Goal: Information Seeking & Learning: Learn about a topic

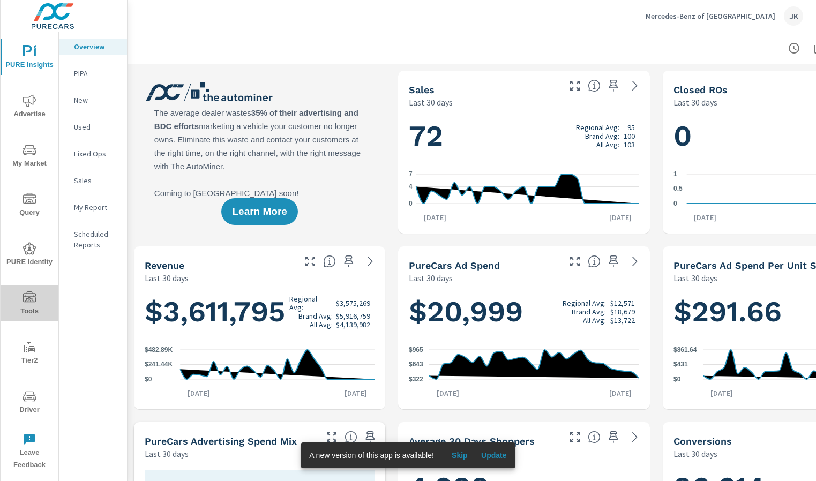
click at [27, 313] on span "Tools" at bounding box center [29, 304] width 51 height 26
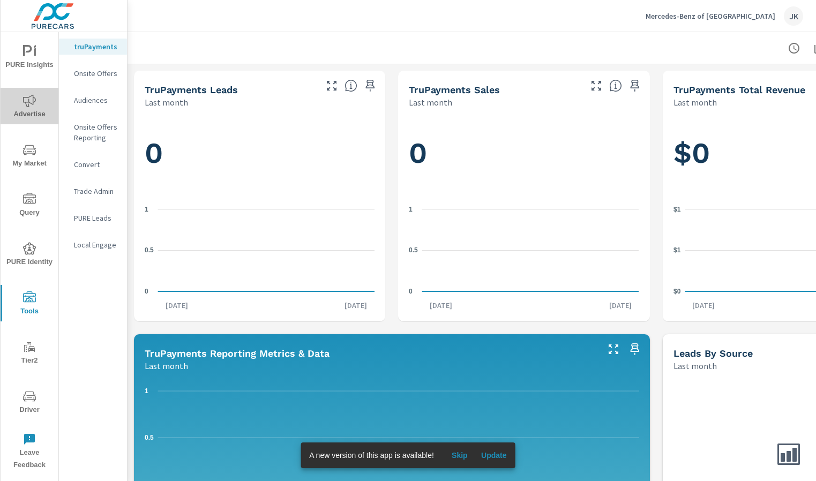
click at [34, 104] on icon "nav menu" at bounding box center [29, 100] width 13 height 13
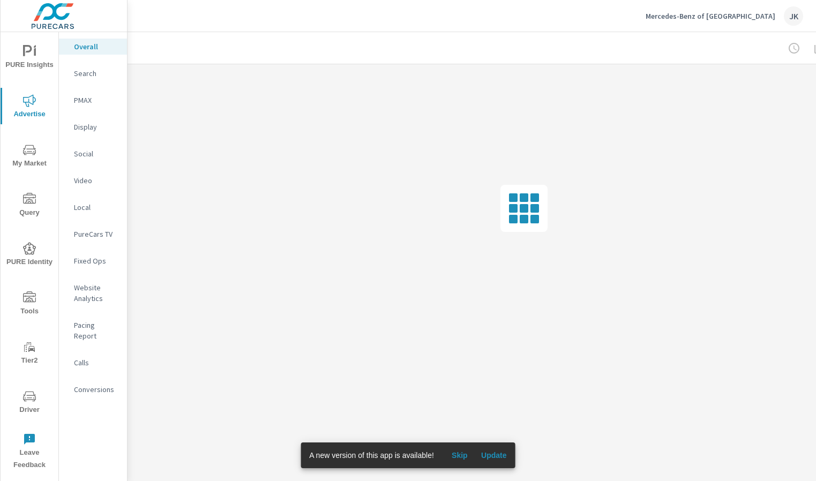
click at [98, 224] on nav "Overall Search PMAX Display Social Video Local PureCars TV Fixed Ops Website An…" at bounding box center [93, 222] width 68 height 380
click at [97, 235] on p "PureCars TV" at bounding box center [96, 234] width 44 height 11
click at [458, 458] on span "Skip" at bounding box center [460, 456] width 26 height 10
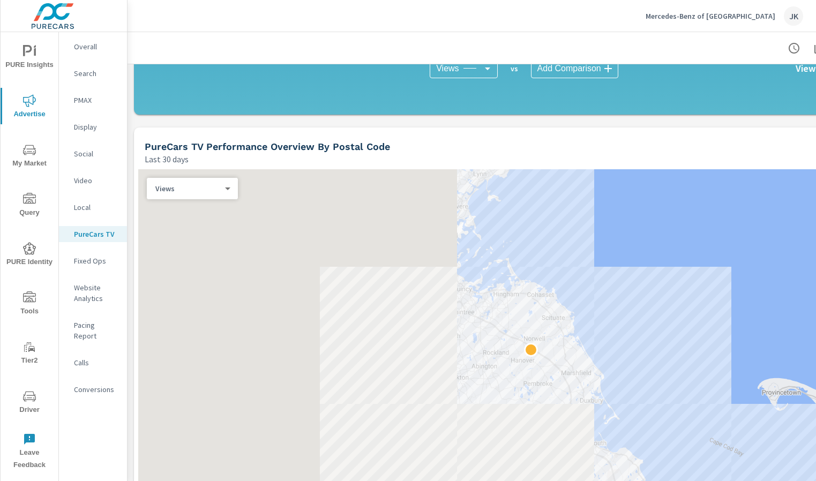
scroll to position [850, 0]
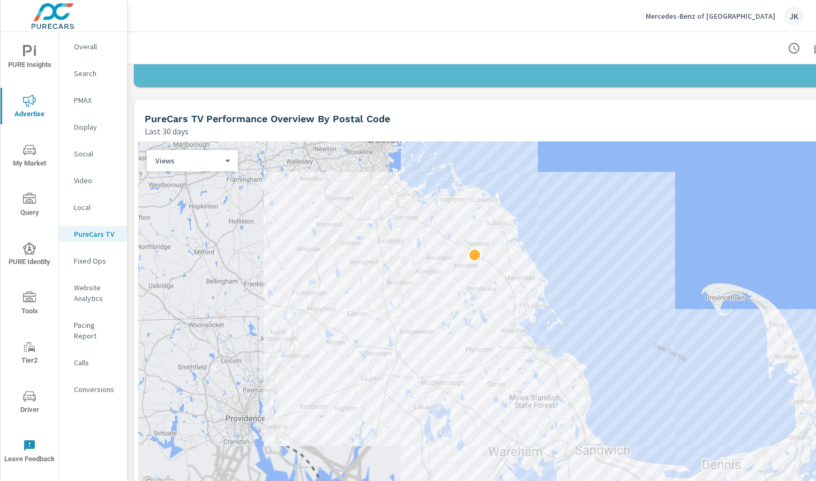
drag, startPoint x: 452, startPoint y: 366, endPoint x: 384, endPoint y: 303, distance: 92.5
click at [384, 303] on div at bounding box center [523, 314] width 771 height 347
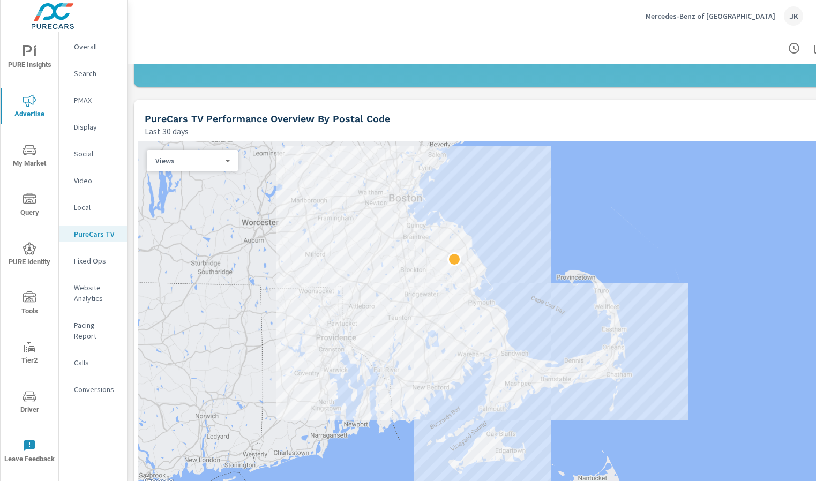
drag, startPoint x: 573, startPoint y: 292, endPoint x: 544, endPoint y: 262, distance: 41.3
click at [544, 262] on div at bounding box center [523, 314] width 771 height 347
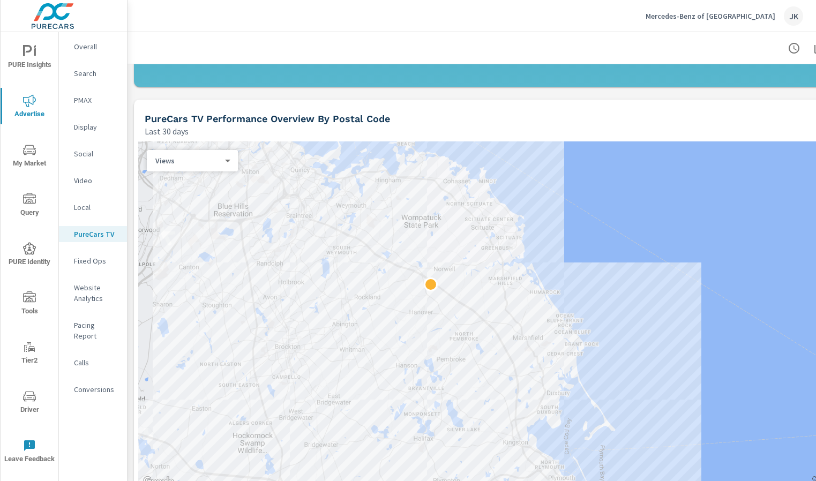
drag, startPoint x: 334, startPoint y: 223, endPoint x: 344, endPoint y: 318, distance: 95.4
click at [344, 318] on div at bounding box center [523, 314] width 771 height 347
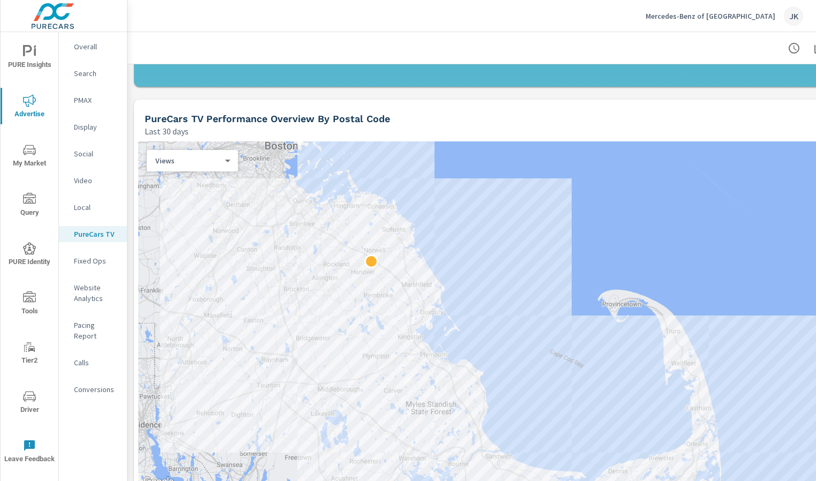
drag, startPoint x: 386, startPoint y: 354, endPoint x: 366, endPoint y: 309, distance: 49.2
click at [366, 309] on div at bounding box center [523, 314] width 771 height 347
drag, startPoint x: 671, startPoint y: 67, endPoint x: 671, endPoint y: 78, distance: 11.3
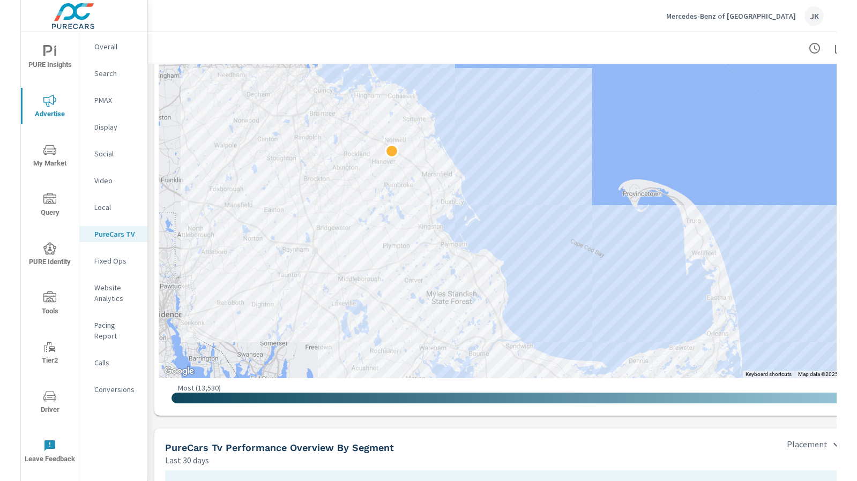
scroll to position [958, 0]
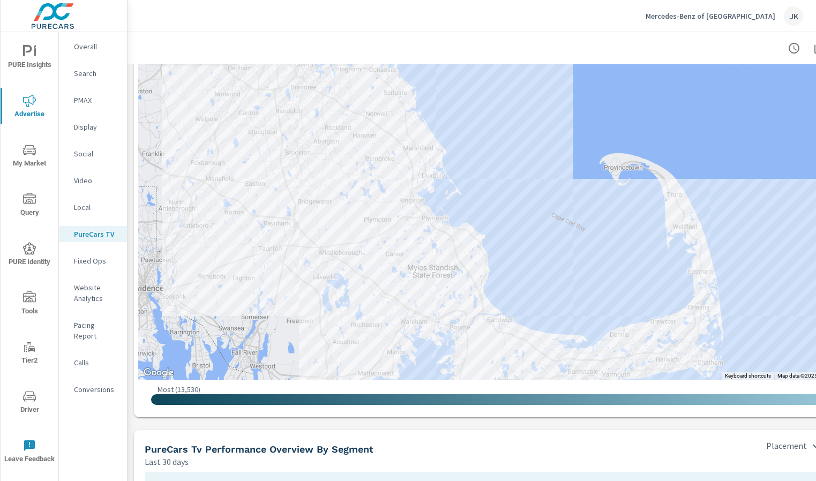
drag, startPoint x: 478, startPoint y: 360, endPoint x: 480, endPoint y: 322, distance: 38.1
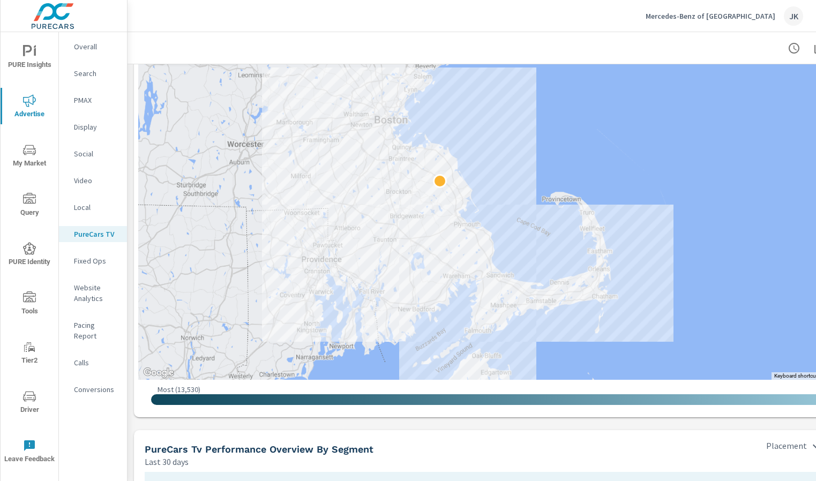
drag, startPoint x: 458, startPoint y: 148, endPoint x: 439, endPoint y: 194, distance: 49.5
click at [439, 194] on div at bounding box center [523, 206] width 771 height 347
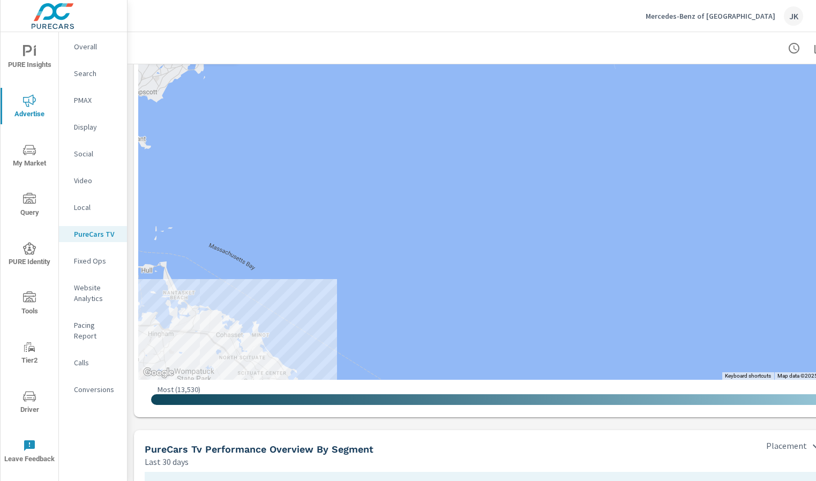
drag, startPoint x: 473, startPoint y: 303, endPoint x: 477, endPoint y: 65, distance: 237.9
click at [477, 65] on div at bounding box center [523, 206] width 771 height 347
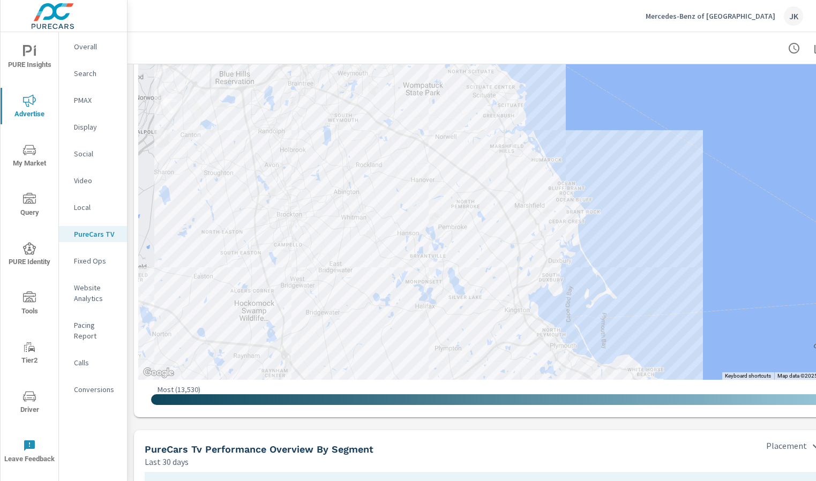
drag, startPoint x: 477, startPoint y: 65, endPoint x: 708, endPoint y: 176, distance: 256.2
click at [708, 176] on div at bounding box center [523, 206] width 771 height 347
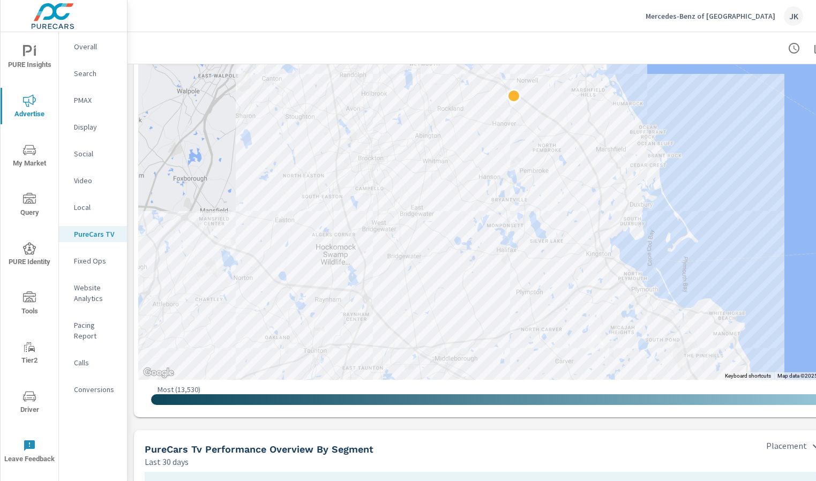
drag, startPoint x: 665, startPoint y: 251, endPoint x: 661, endPoint y: 126, distance: 124.4
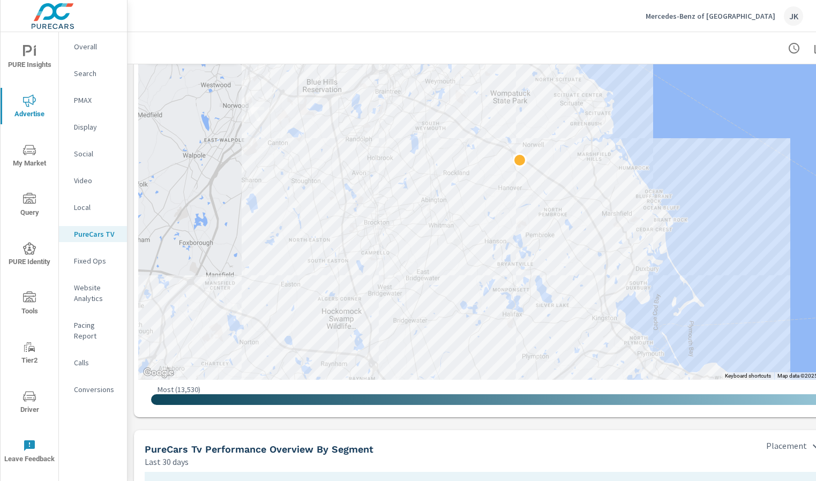
drag, startPoint x: 568, startPoint y: 140, endPoint x: 570, endPoint y: 222, distance: 82.0
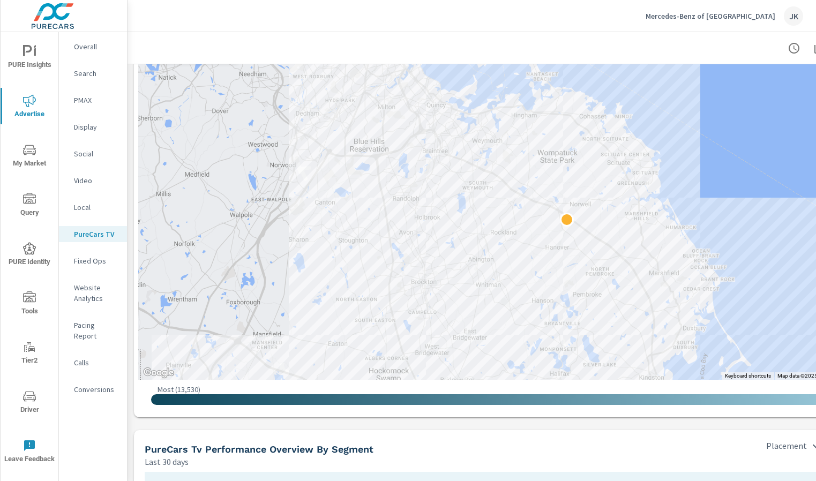
drag, startPoint x: 570, startPoint y: 222, endPoint x: 619, endPoint y: 274, distance: 71.6
click at [29, 158] on span "My Market" at bounding box center [29, 157] width 51 height 26
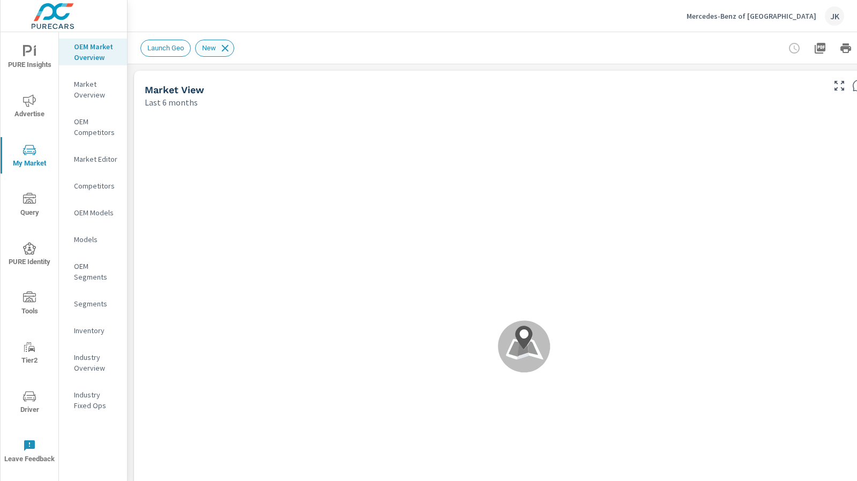
click at [231, 50] on icon at bounding box center [225, 48] width 12 height 12
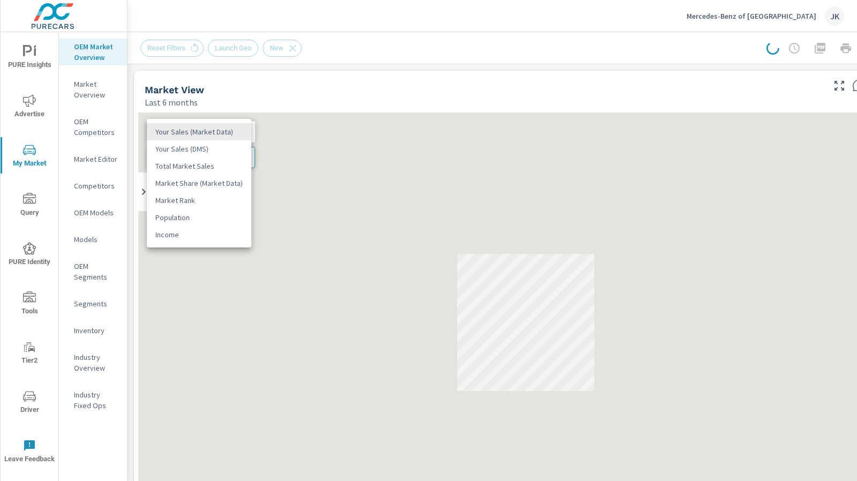
click at [242, 132] on body "PURE Insights Advertise My Market Query PURE Identity Tools Tier2 Driver Leave …" at bounding box center [428, 240] width 857 height 481
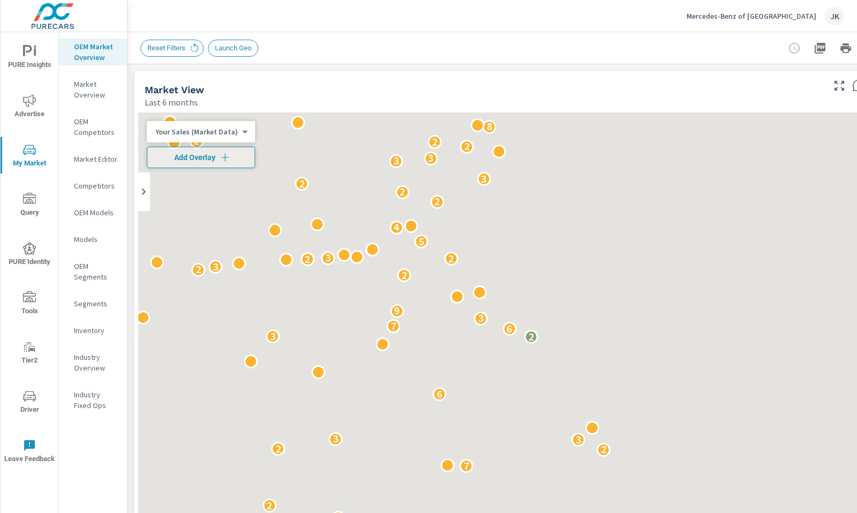
scroll to position [1, 0]
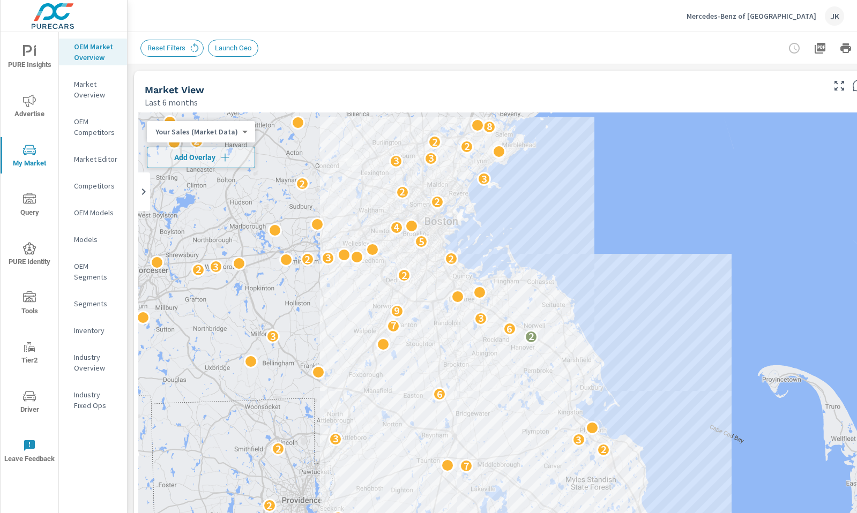
click at [188, 135] on body "PURE Insights Advertise My Market Query PURE Identity Tools Tier2 Driver Leave …" at bounding box center [428, 256] width 857 height 513
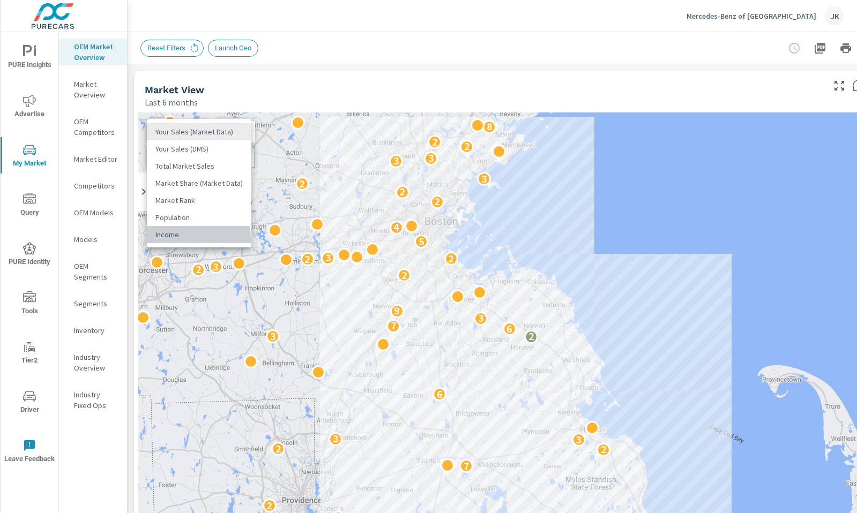
click at [184, 239] on li "Income" at bounding box center [199, 234] width 104 height 17
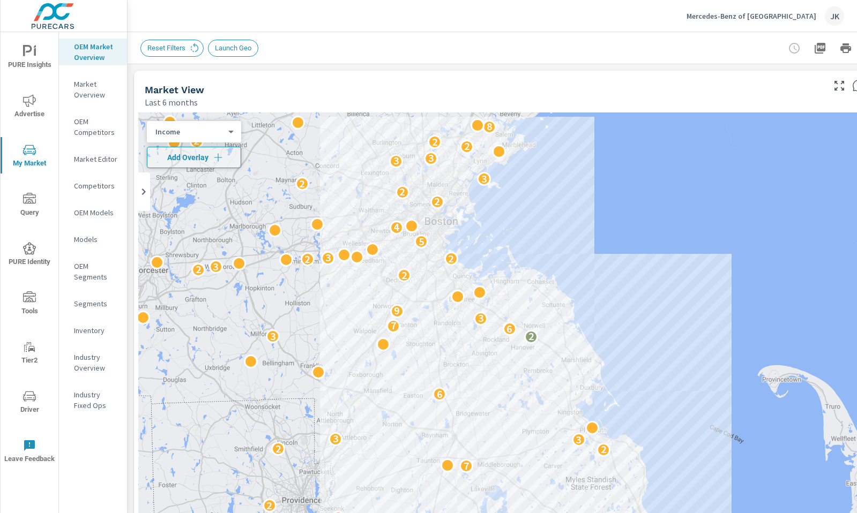
click at [190, 129] on body "PURE Insights Advertise My Market Query PURE Identity Tools Tier2 Driver Leave …" at bounding box center [428, 256] width 857 height 513
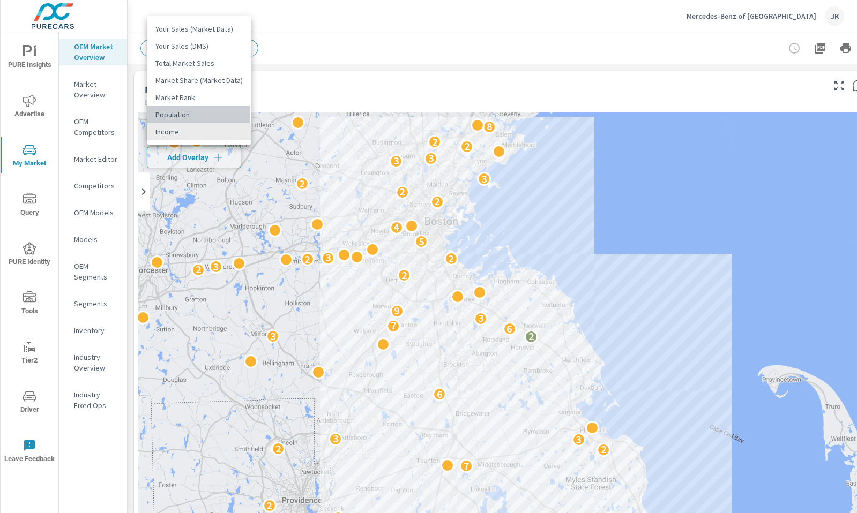
click at [192, 114] on li "Population" at bounding box center [199, 114] width 104 height 17
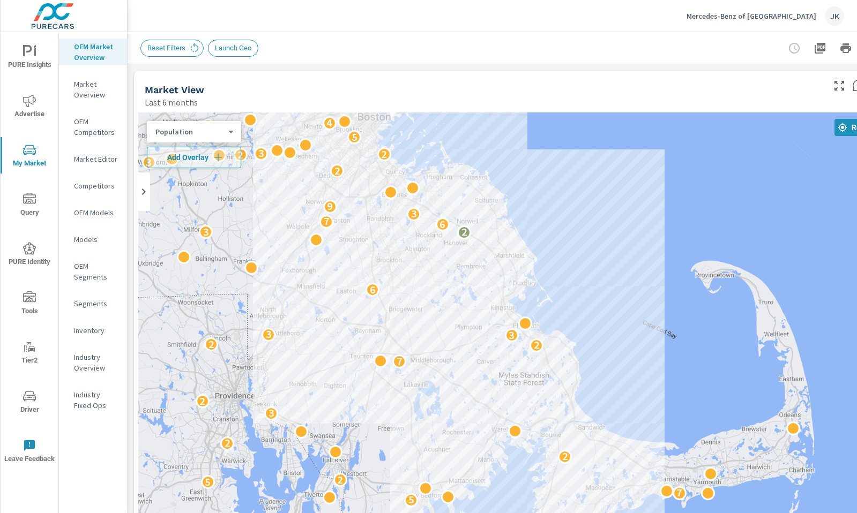
drag, startPoint x: 605, startPoint y: 334, endPoint x: 544, endPoint y: 231, distance: 119.4
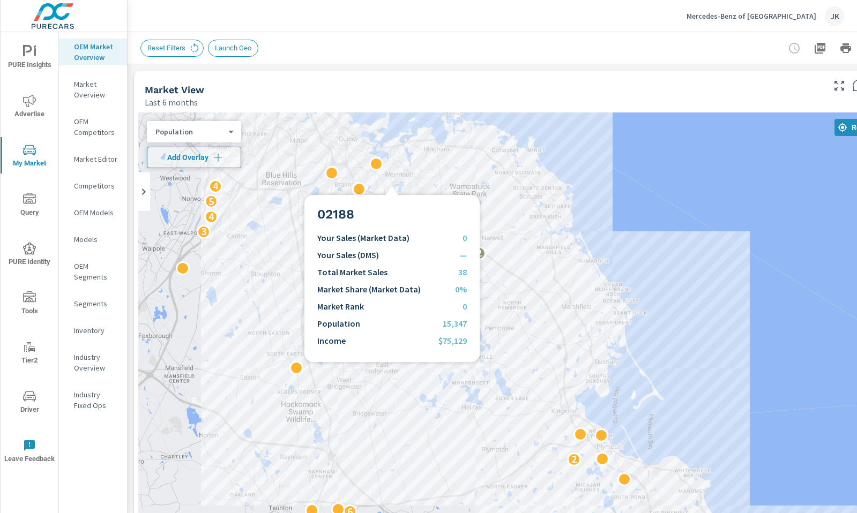
click at [394, 183] on div "4 4 2 3 2 2 2 2 6 2 2 5 2 3 5 3 4 5 4 2 2 2 2 4 2 2 2 3 3 2 2 6 2" at bounding box center [523, 330] width 771 height 435
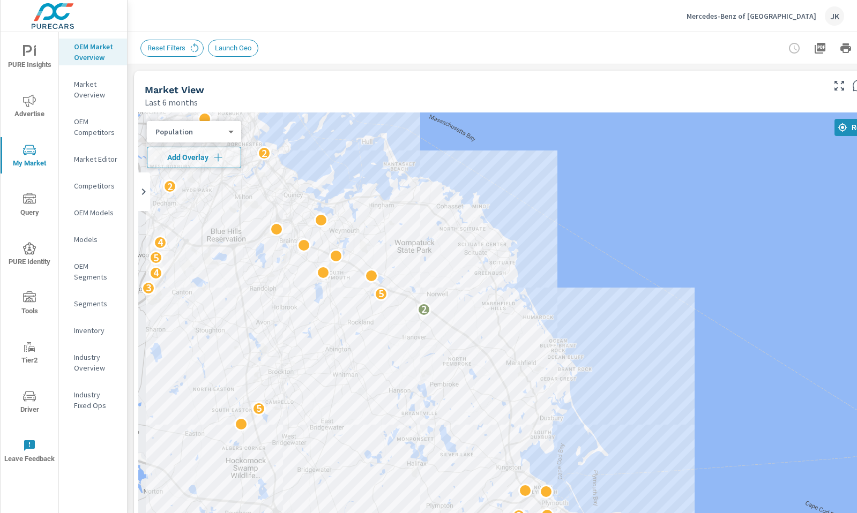
drag, startPoint x: 274, startPoint y: 363, endPoint x: 218, endPoint y: 419, distance: 79.2
click at [218, 419] on div "4 4 2 3 2 2 2 2 6 2 2 5 2 3 5 3 4 5 4 2 2 2 2 4 2 2 2 3 3 2 2 6 2 2 2" at bounding box center [523, 330] width 771 height 435
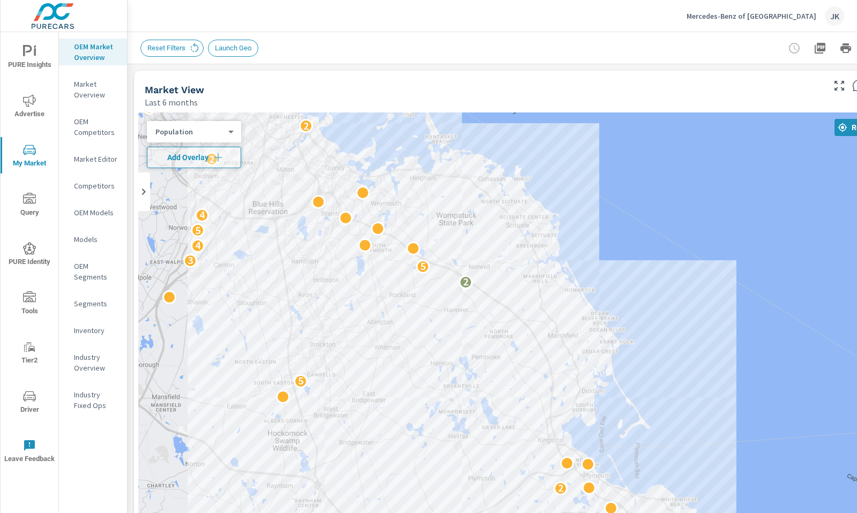
drag, startPoint x: 535, startPoint y: 230, endPoint x: 578, endPoint y: 204, distance: 50.3
click at [578, 204] on div "4 4 2 3 2 2 2 2 6 2 2 5 2 3 5 3 4 5 4 2 2 2 2 4 2 2 2 3 3 2 2 6 2 2 2" at bounding box center [523, 330] width 771 height 435
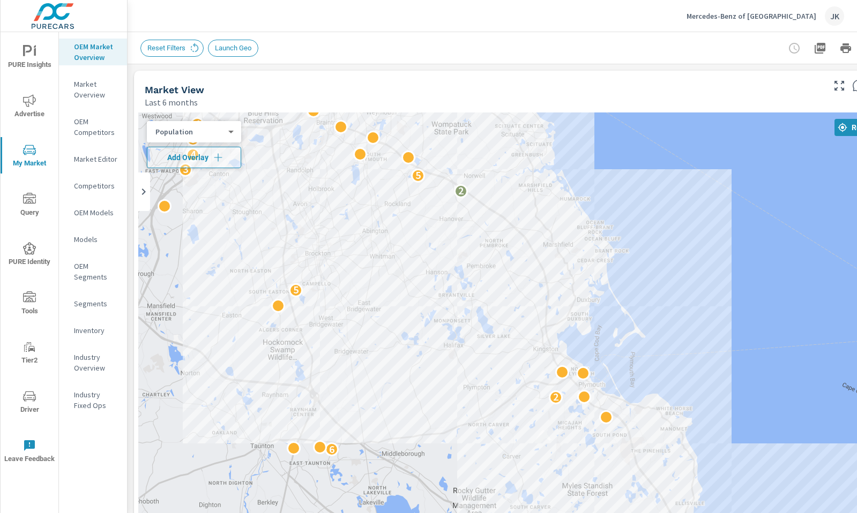
drag, startPoint x: 440, startPoint y: 459, endPoint x: 435, endPoint y: 362, distance: 97.1
click at [435, 362] on div "4 4 2 3 2 2 2 2 6 2 2 5 2 3 5 3 4 5 4 2 2 2 2 4 2 2 2 3 3 2 2 6 2" at bounding box center [523, 330] width 771 height 435
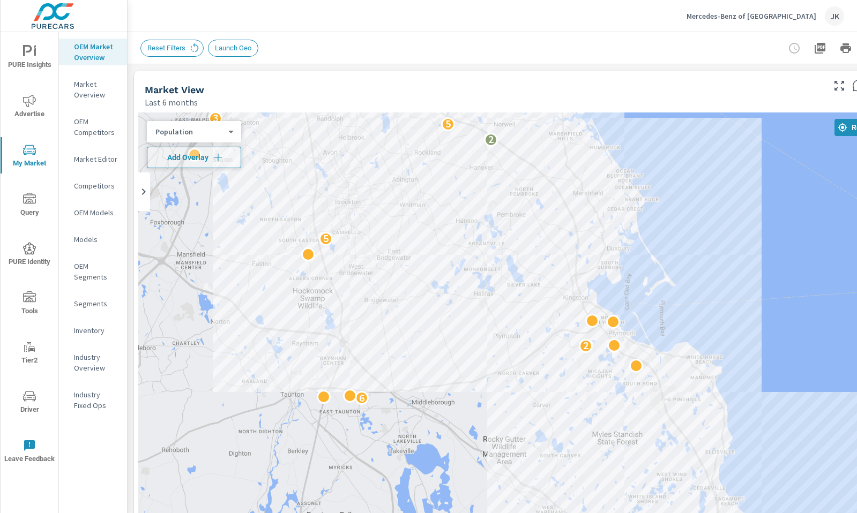
drag, startPoint x: 516, startPoint y: 335, endPoint x: 566, endPoint y: 281, distance: 73.5
click at [566, 281] on div "2 4 4 2 3 2 2 2 2 6 2 2 5 2 3 5 3 4 5 4 2 2 2 2 4 2 2 2 3 3 2 2" at bounding box center [523, 330] width 771 height 435
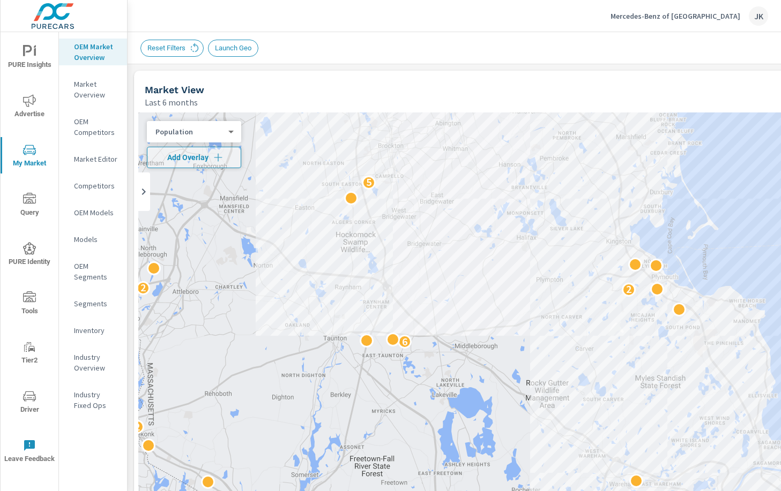
drag, startPoint x: 243, startPoint y: 341, endPoint x: 286, endPoint y: 258, distance: 93.7
click at [286, 258] on div "2 4 4 2 3 2 2 2 2 6 2 2 5 2 3 5 3 4 5 4 2 3 2 2 2 4 2 2 2 3" at bounding box center [523, 330] width 771 height 435
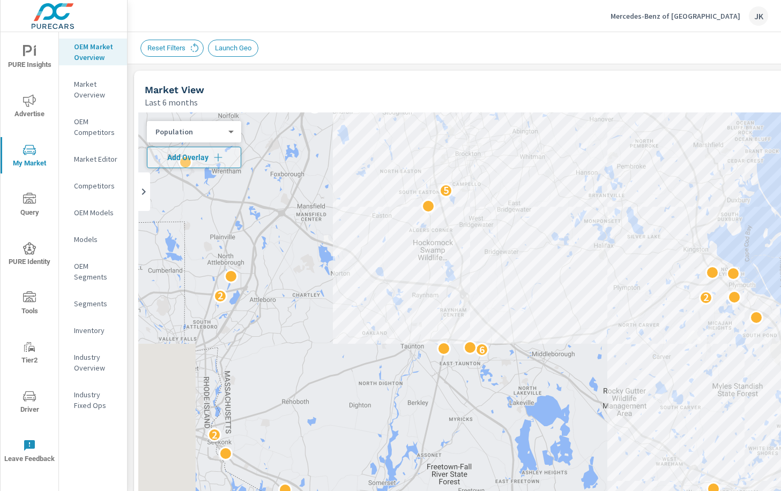
drag, startPoint x: 306, startPoint y: 297, endPoint x: 341, endPoint y: 325, distance: 44.3
click at [341, 325] on div "2 4 4 2 3 2 2 2 2 6 2 2 5 2 3 5 3 4 5 4 2 2 3 2 2 2 4 2 2" at bounding box center [523, 330] width 771 height 435
